Goal: Download file/media

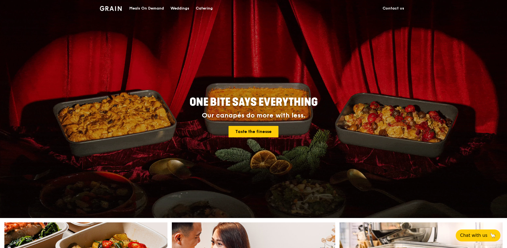
click at [151, 7] on div "Meals On Demand" at bounding box center [146, 8] width 35 height 16
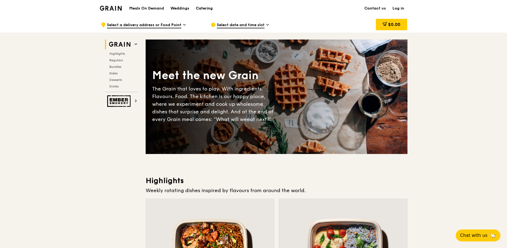
click at [208, 6] on div "Catering" at bounding box center [204, 8] width 17 height 16
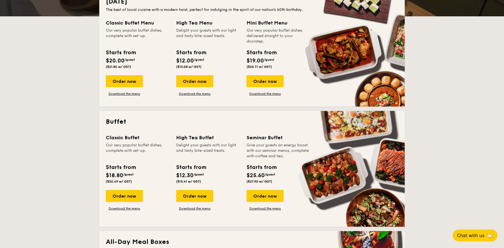
scroll to position [164, 0]
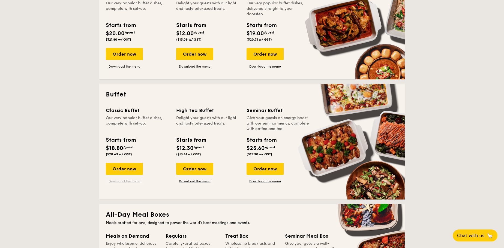
click at [131, 180] on link "Download the menu" at bounding box center [124, 181] width 37 height 4
